Goal: Transaction & Acquisition: Purchase product/service

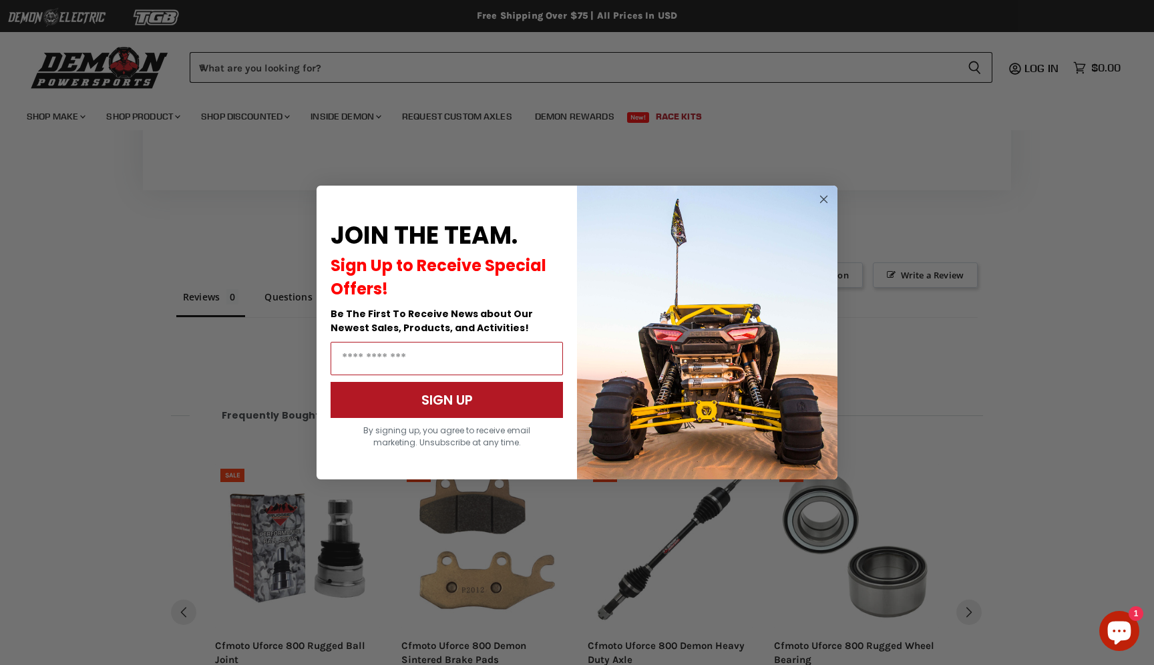
scroll to position [1113, 0]
